Goal: Browse casually

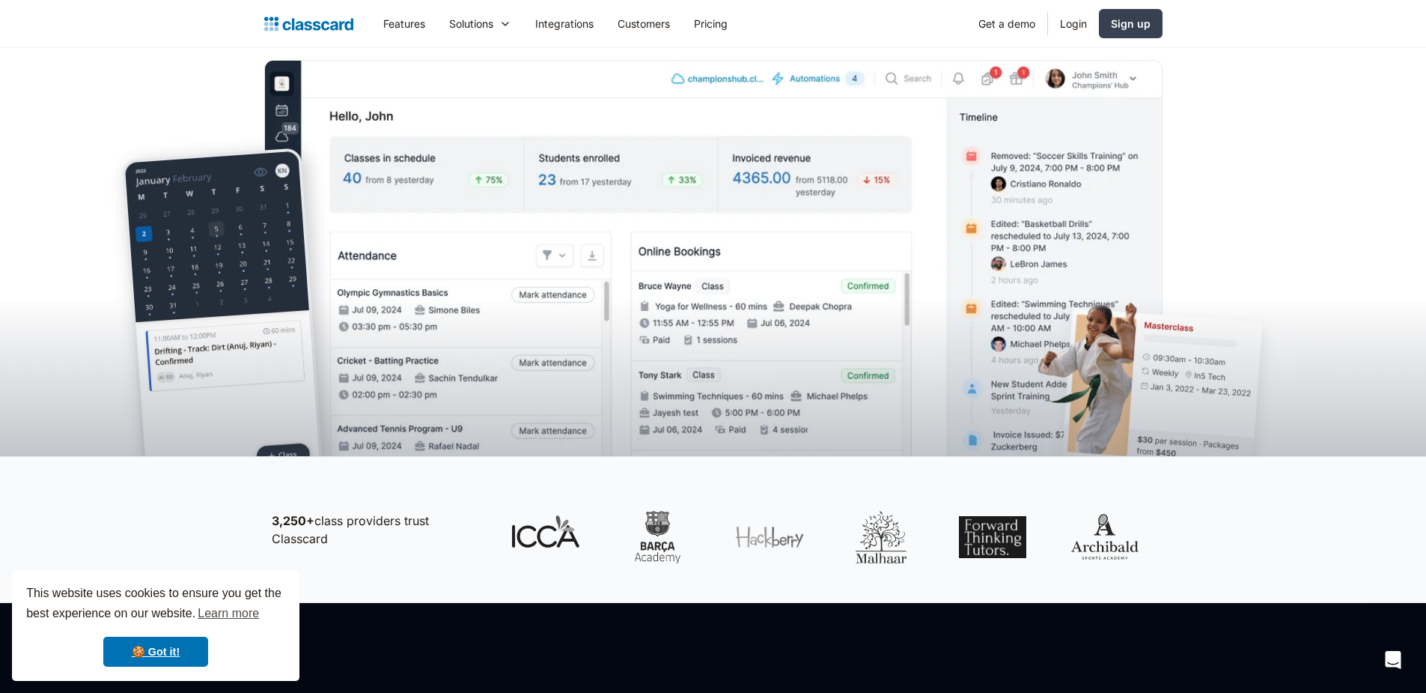
scroll to position [292, 0]
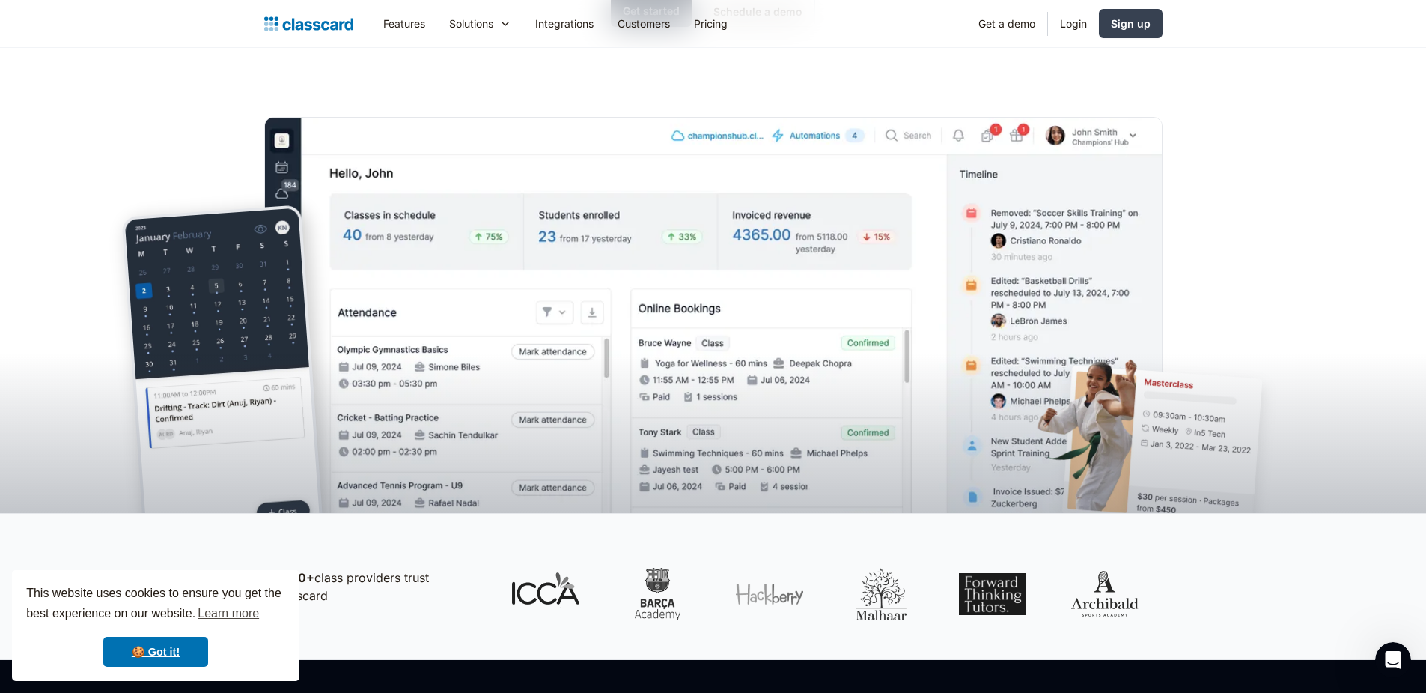
click at [1245, 154] on header "The simplest way to manage your classes Manage class schedules, drive sales onl…" at bounding box center [713, 134] width 1426 height 757
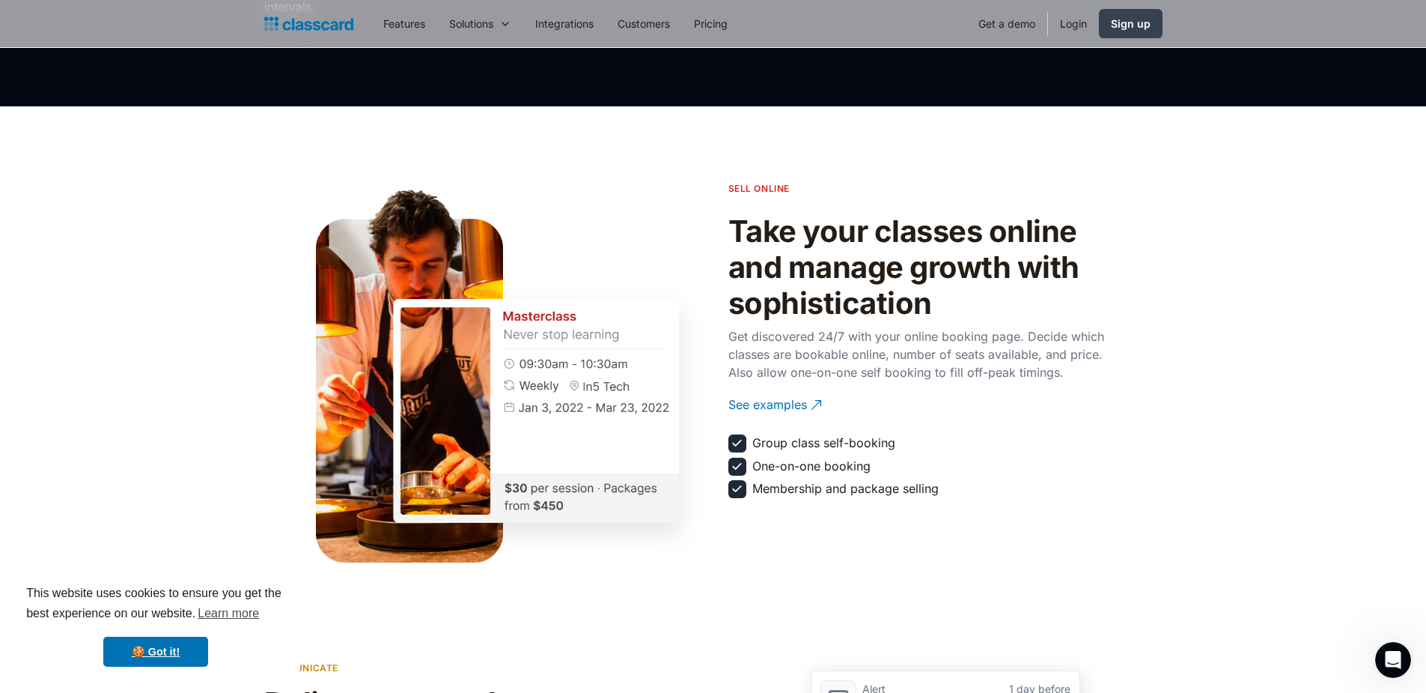
scroll to position [1564, 0]
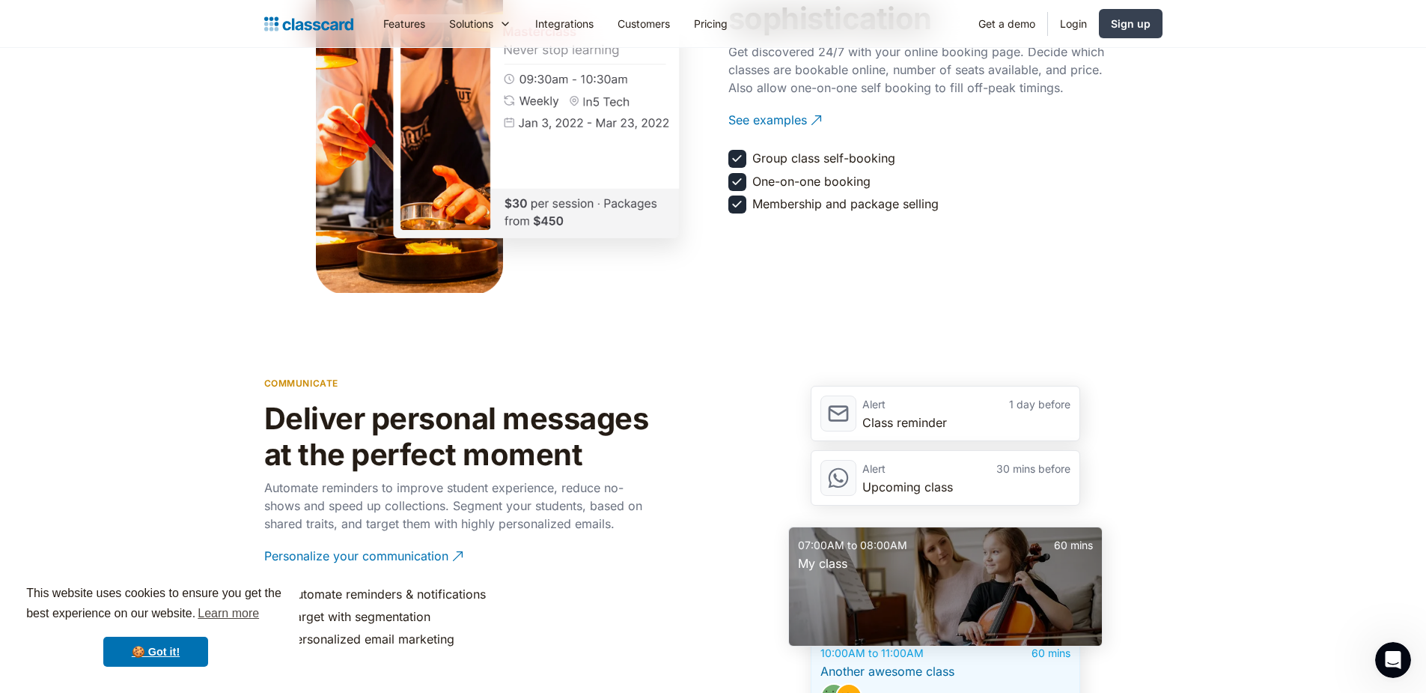
scroll to position [1867, 0]
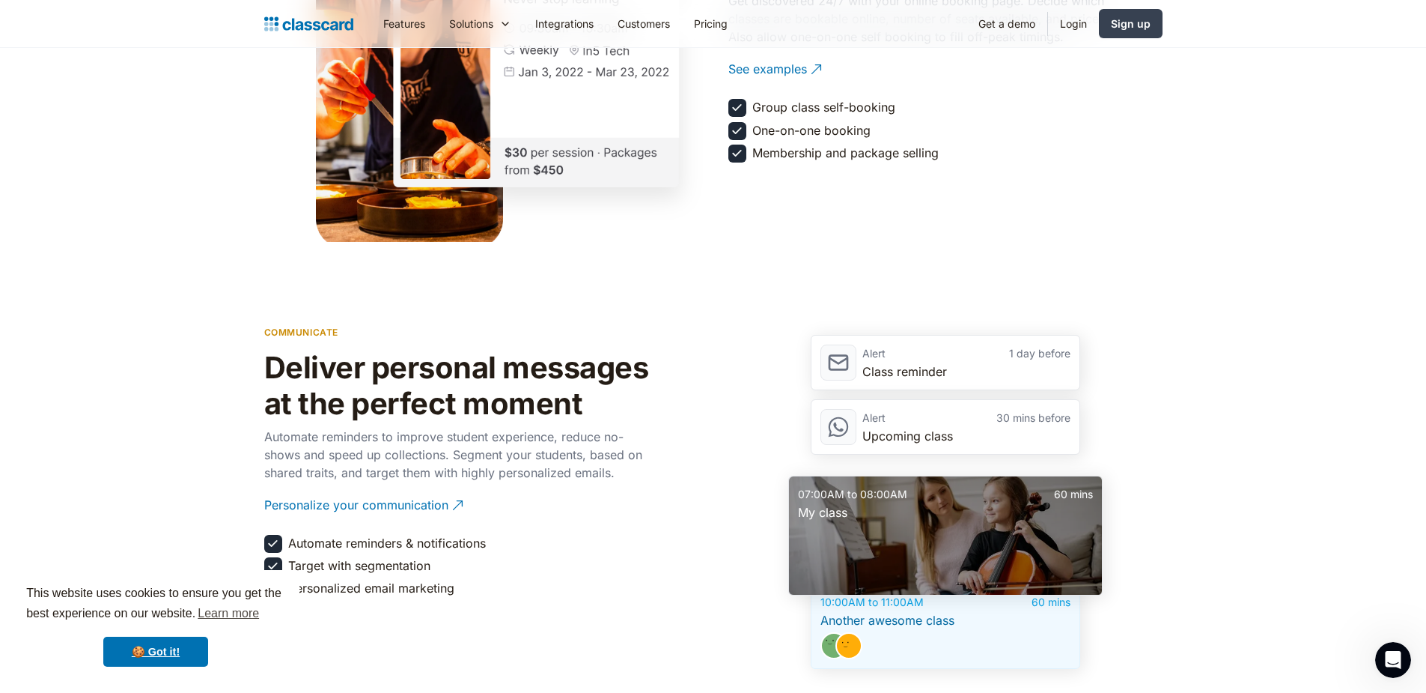
click at [127, 340] on section "communicate Deliver personal messages at the perfect moment Automate reminders …" at bounding box center [713, 493] width 1426 height 502
click at [669, 421] on div "communicate Deliver personal messages at the perfect moment Automate reminders …" at bounding box center [713, 493] width 899 height 352
click at [164, 656] on link "🍪 Got it!" at bounding box center [155, 651] width 105 height 30
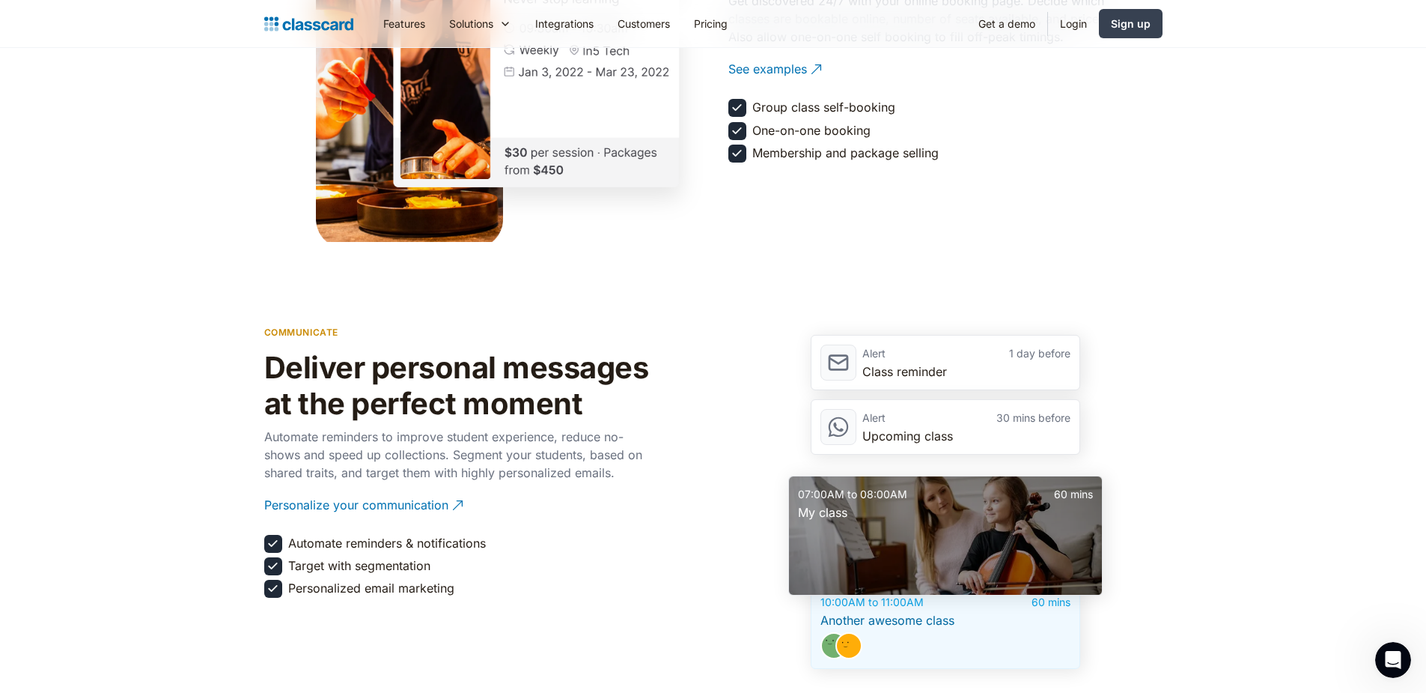
click at [568, 581] on div "communicate Deliver personal messages at the perfect moment Automate reminders …" at bounding box center [458, 493] width 389 height 352
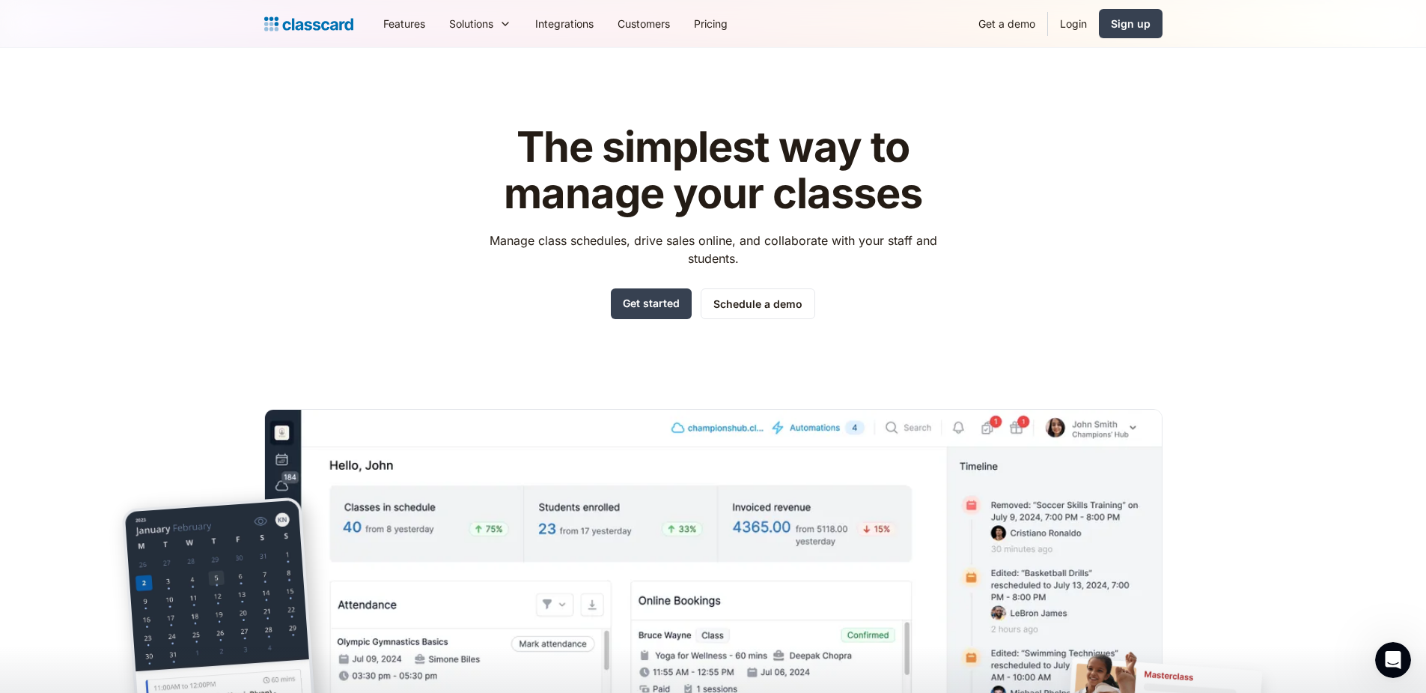
scroll to position [10, 0]
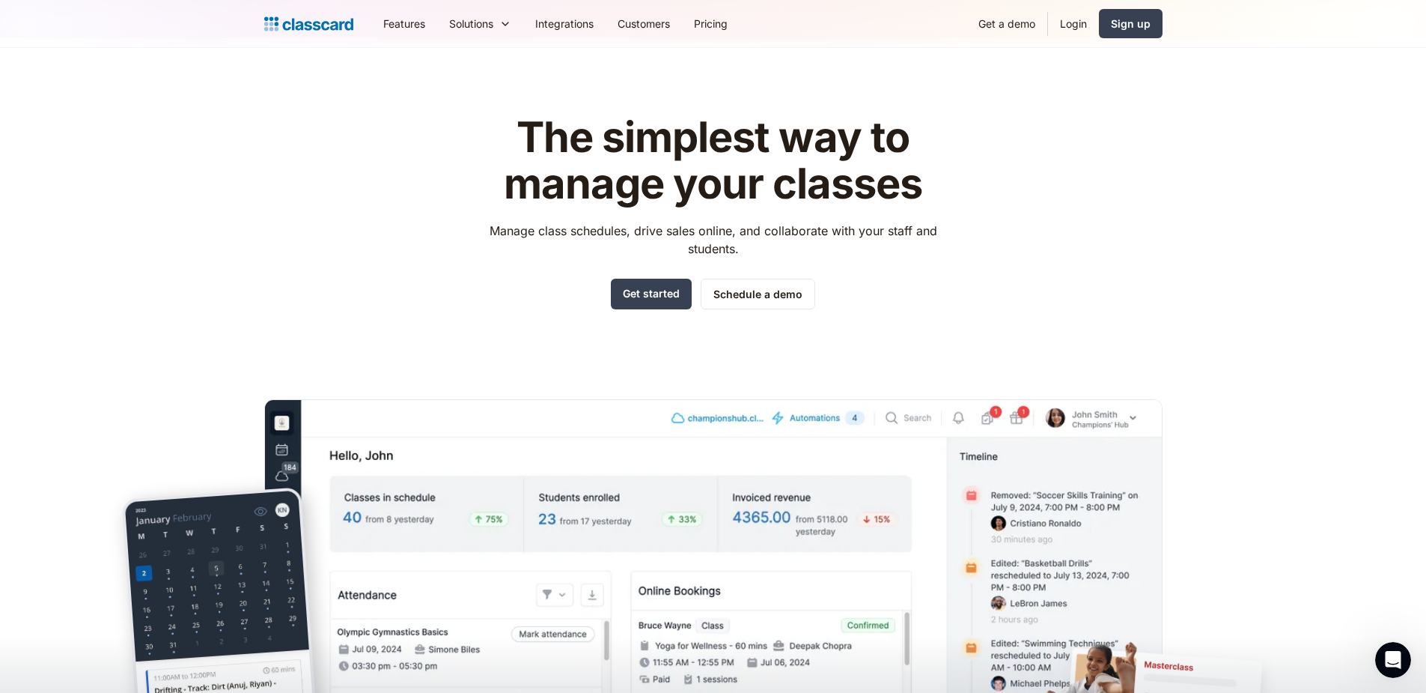
click at [242, 170] on header "The simplest way to manage your classes Manage class schedules, drive sales onl…" at bounding box center [713, 416] width 1426 height 757
click at [780, 142] on h1 "The simplest way to manage your classes" at bounding box center [712, 161] width 475 height 92
